Goal: Communication & Community: Answer question/provide support

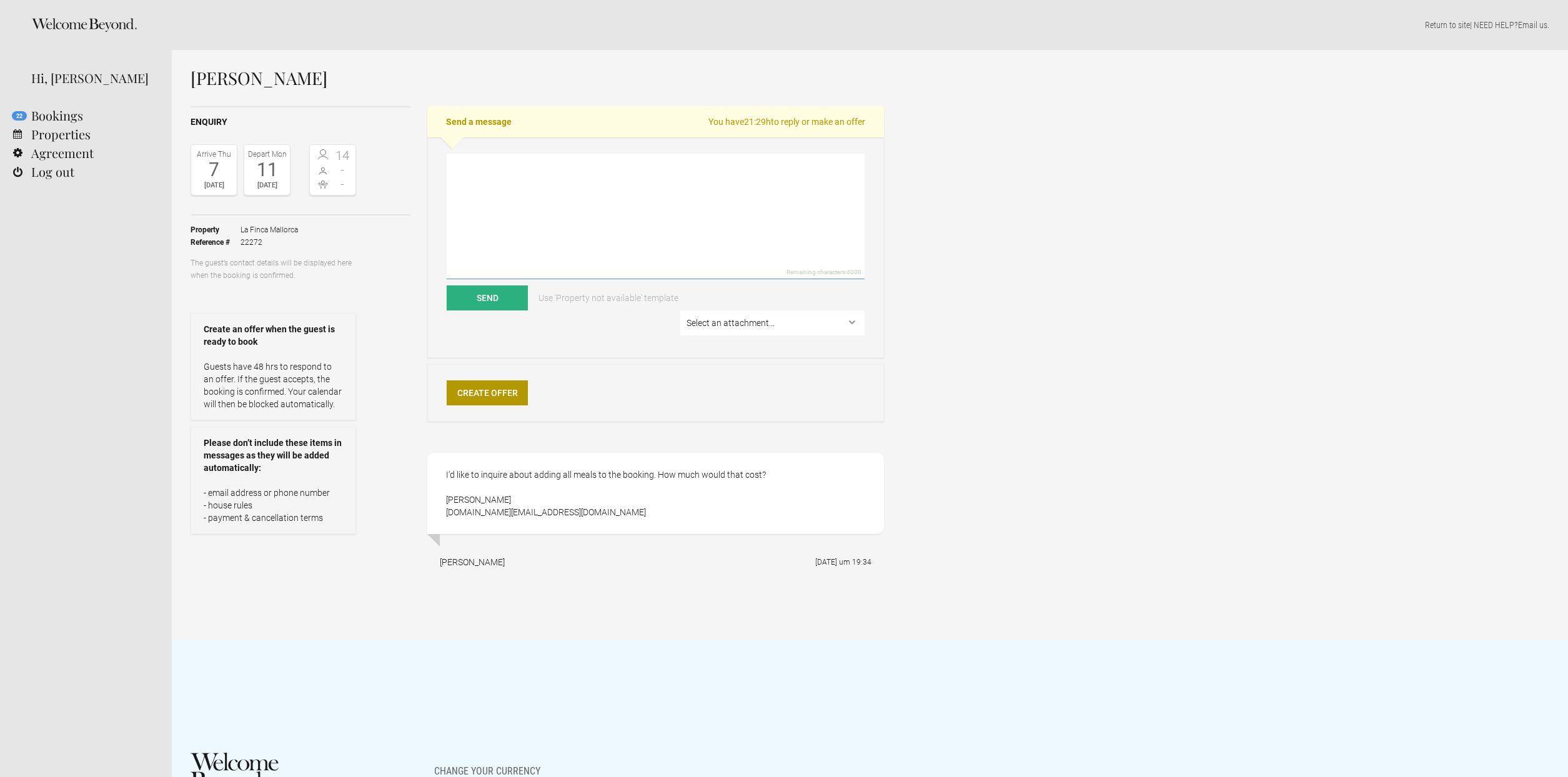
click at [516, 206] on textarea at bounding box center [655, 216] width 418 height 126
click at [637, 185] on textarea "Hello [PERSON_NAME], the estimtated costs for a chef is around" at bounding box center [655, 216] width 418 height 126
click at [576, 208] on html "Home Search Collections Remote work Photoshoot locations City breaks Family hol…" at bounding box center [784, 388] width 1568 height 777
click at [609, 179] on textarea "Hello [PERSON_NAME], the estimtated costs for a chef are around" at bounding box center [655, 216] width 418 height 126
click at [629, 180] on textarea "Hello [PERSON_NAME], the estimtated costs for a chef are around" at bounding box center [655, 216] width 418 height 126
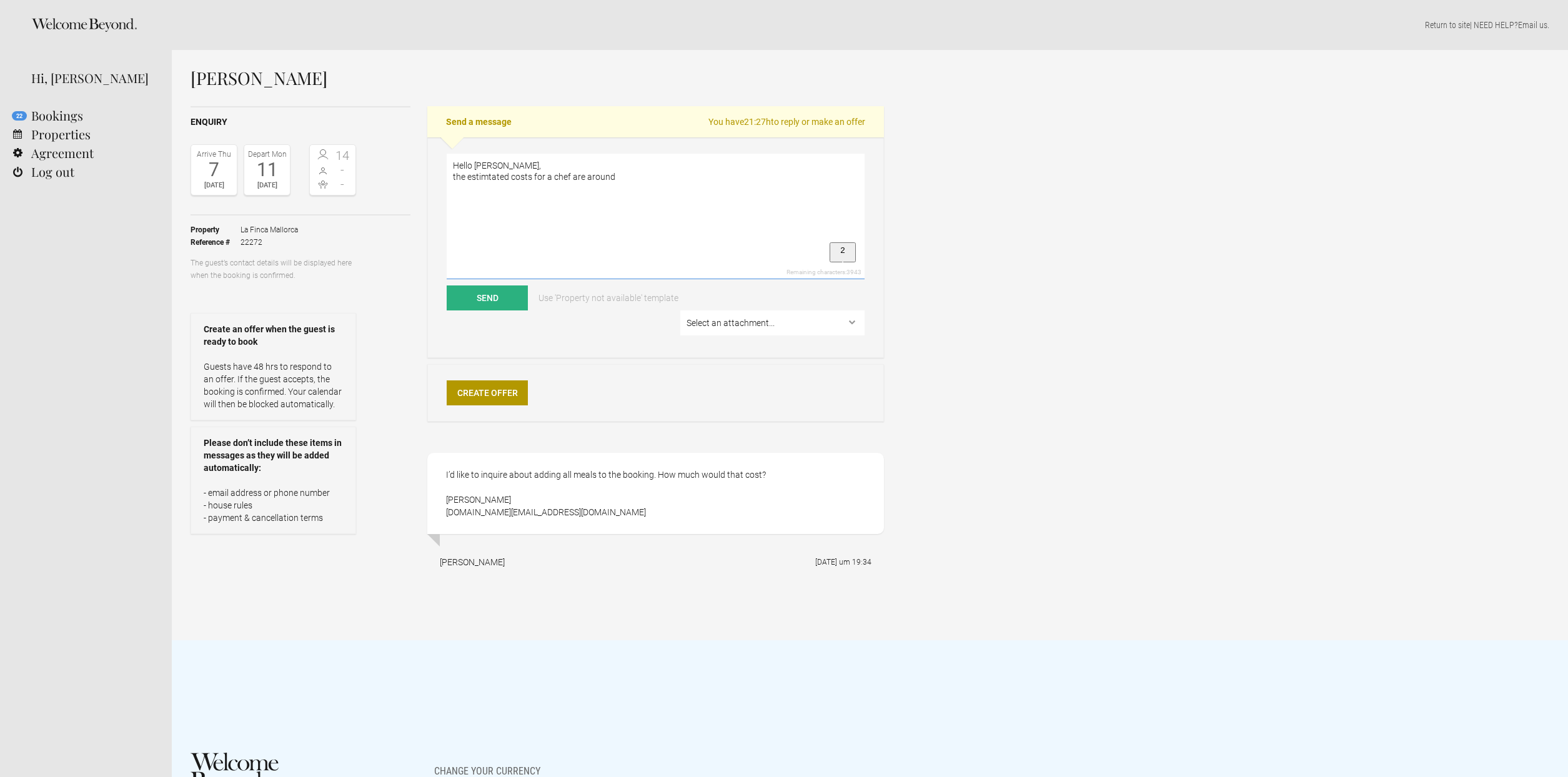
click at [629, 176] on textarea "Hello [PERSON_NAME], the estimtated costs for a chef are around" at bounding box center [655, 216] width 418 height 126
drag, startPoint x: 710, startPoint y: 175, endPoint x: 446, endPoint y: 174, distance: 264.0
click at [447, 174] on textarea "Hello [PERSON_NAME], the estimtated costs for a chef are around 80.p.p for dinn…" at bounding box center [655, 216] width 418 height 126
click at [488, 197] on textarea "Hello [PERSON_NAME], thank you very much. Do you want all 3 meals for 15 people…" at bounding box center [655, 216] width 418 height 126
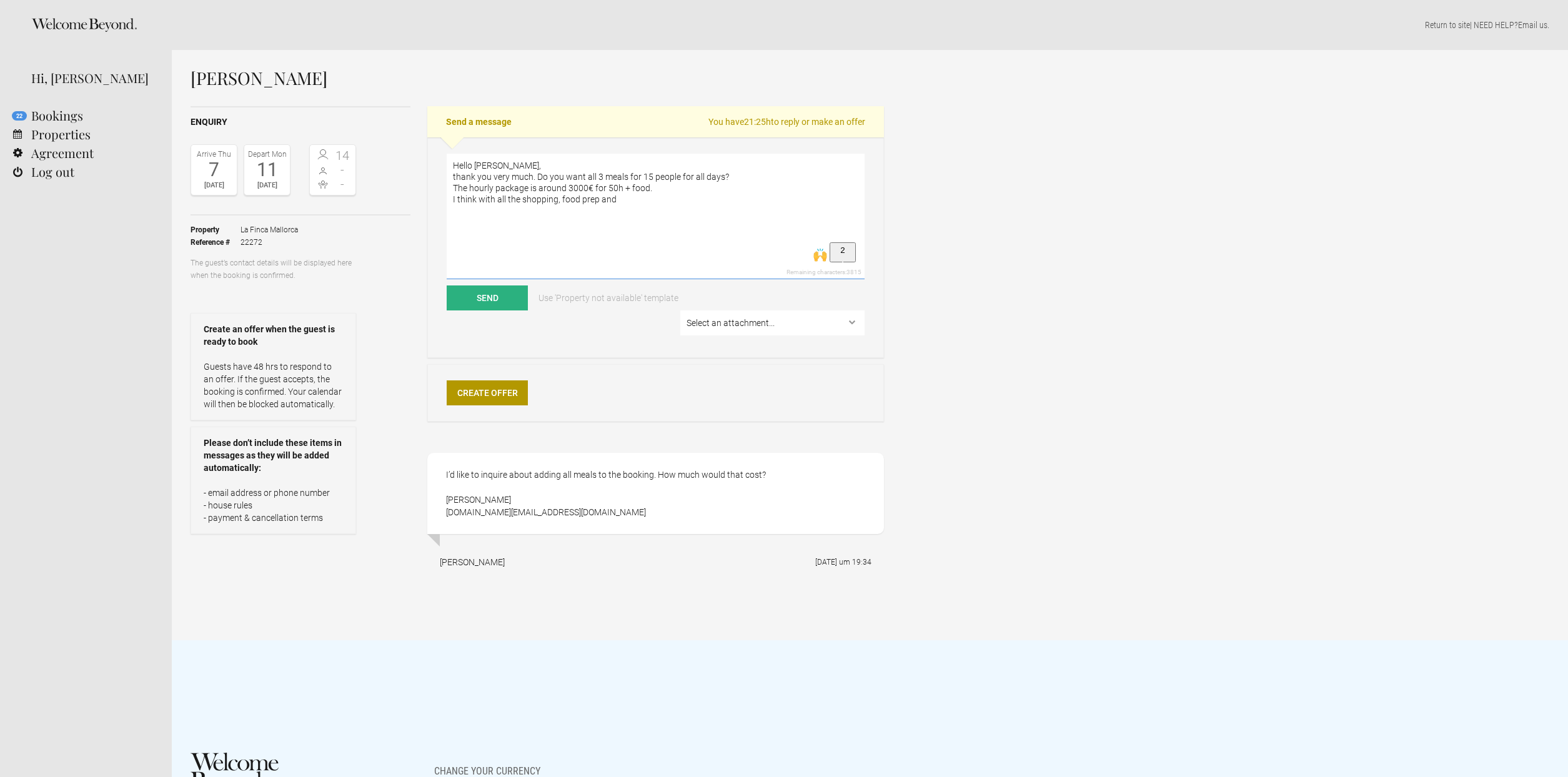
click at [627, 197] on textarea "Hello [PERSON_NAME], thank you very much. Do you want all 3 meals for 15 people…" at bounding box center [655, 216] width 418 height 126
click at [638, 195] on textarea "Hello [PERSON_NAME], thank you very much. Do you want all 3 meals for 15 people…" at bounding box center [655, 216] width 418 height 126
type textarea "Hello [PERSON_NAME], thank you very much. Do you want all 3 meals for 15 people…"
click at [479, 296] on button "Send" at bounding box center [487, 297] width 81 height 25
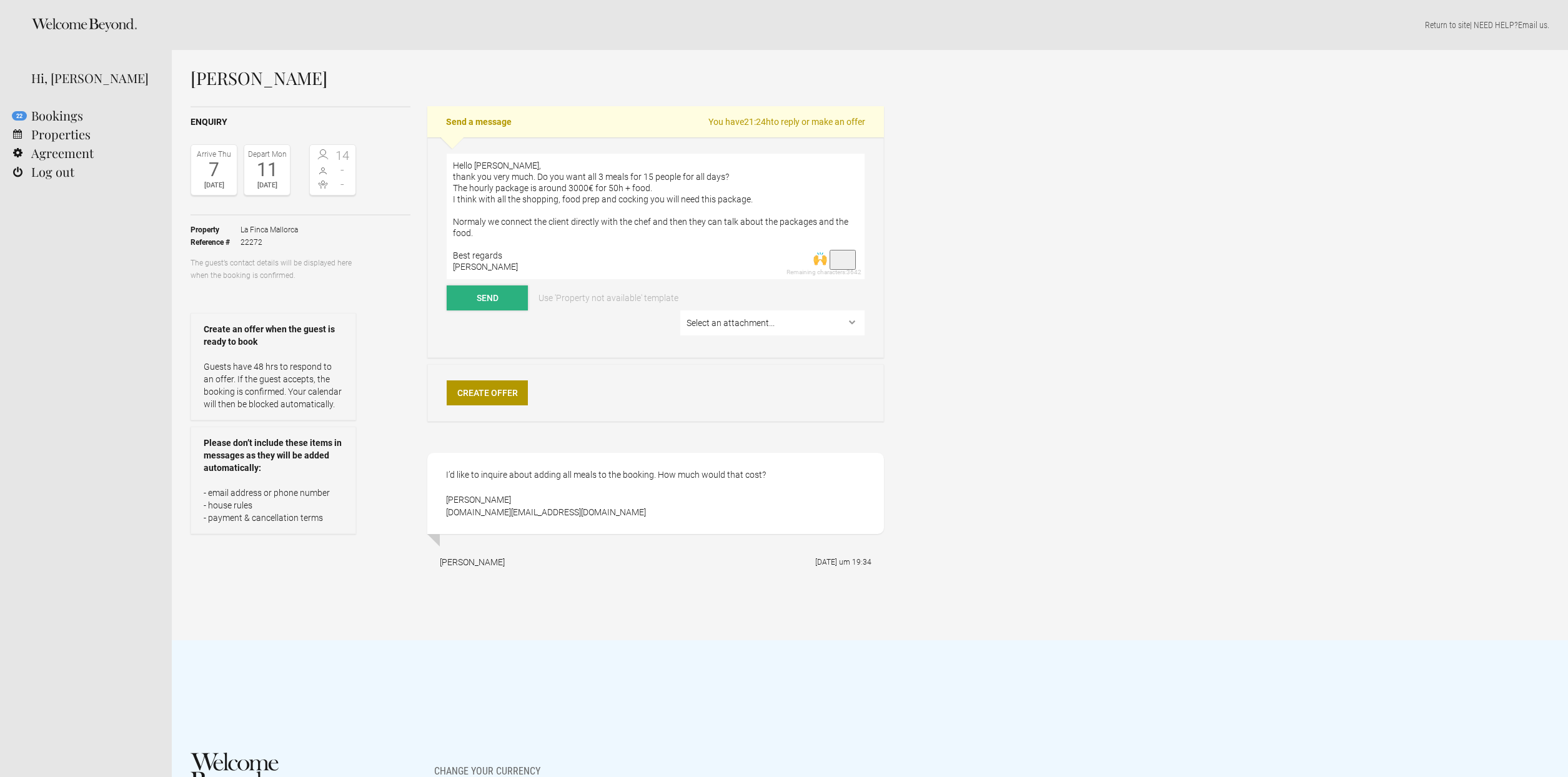
scroll to position [0, 0]
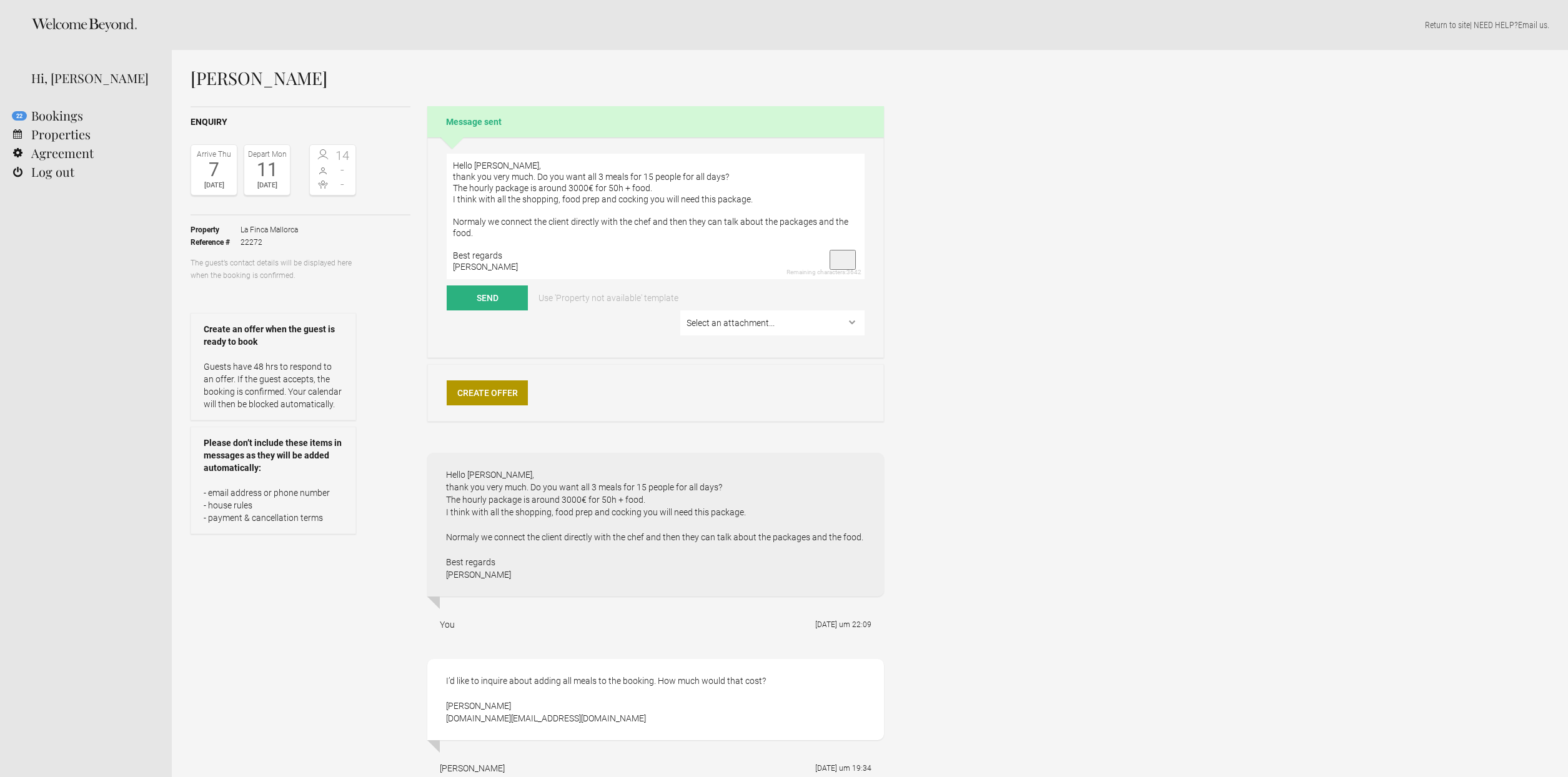
click at [565, 515] on div "Hello [PERSON_NAME], thank you very much. Do you want all 3 meals for 15 people…" at bounding box center [655, 524] width 456 height 144
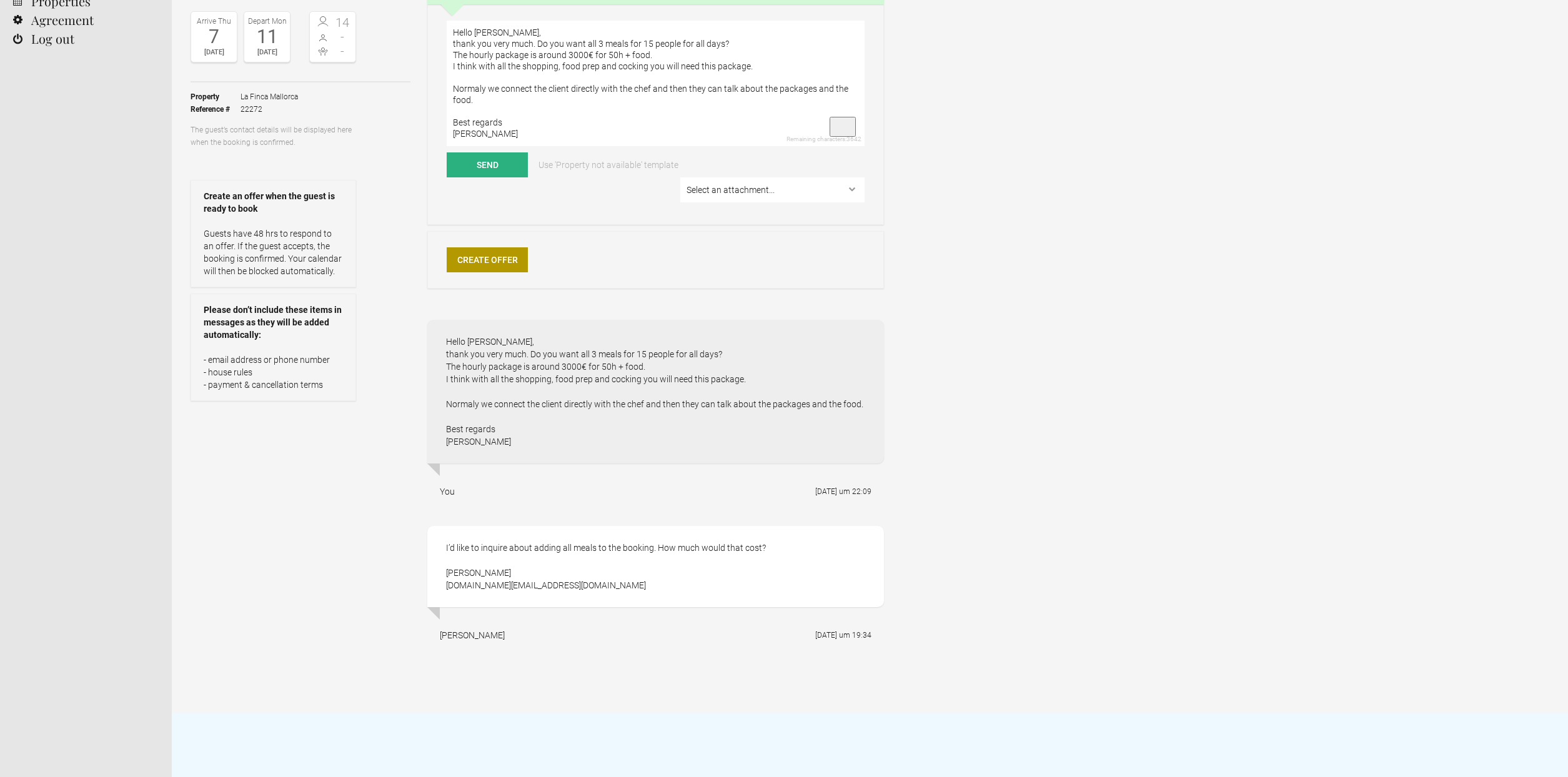
scroll to position [133, 0]
drag, startPoint x: 559, startPoint y: 586, endPoint x: 444, endPoint y: 574, distance: 115.6
click at [444, 574] on div "I’d like to inquire about adding all meals to the booking. How much would that …" at bounding box center [655, 565] width 456 height 81
copy div "[PERSON_NAME] [DOMAIN_NAME][EMAIL_ADDRESS][DOMAIN_NAME]"
